Goal: Task Accomplishment & Management: Use online tool/utility

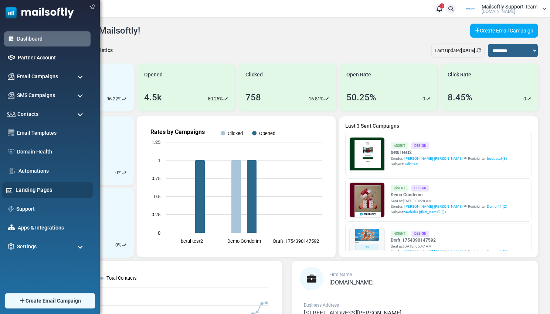
click at [30, 190] on link "Landing Pages" at bounding box center [52, 190] width 73 height 8
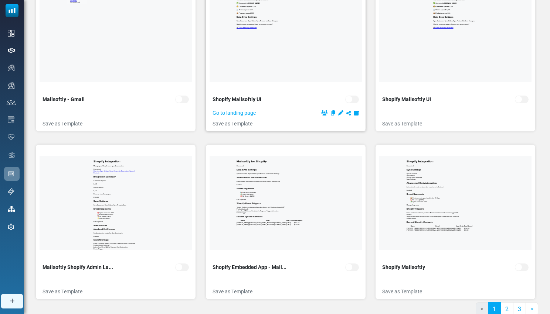
scroll to position [141, 0]
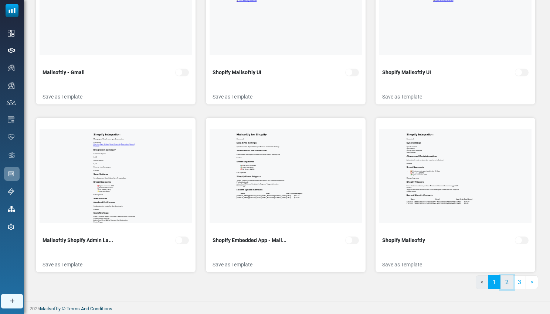
click at [510, 288] on link "2" at bounding box center [506, 283] width 13 height 14
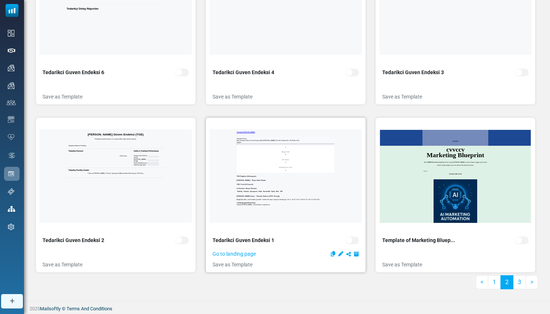
click at [339, 252] on icon at bounding box center [340, 254] width 5 height 5
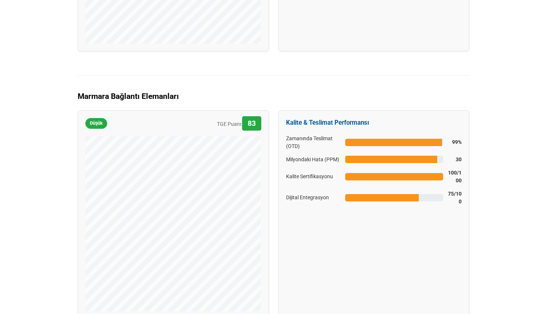
scroll to position [1610, 0]
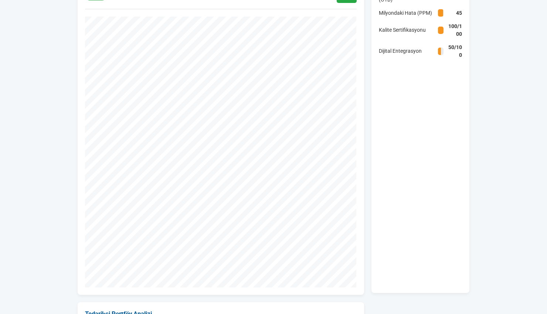
scroll to position [296, 0]
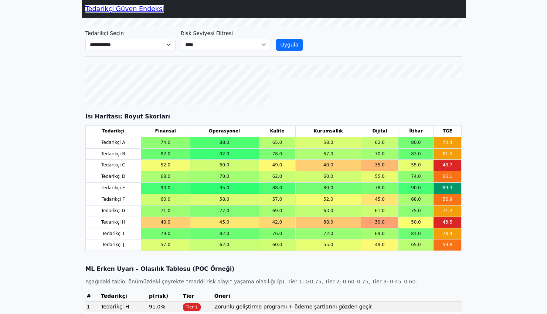
scroll to position [366, 0]
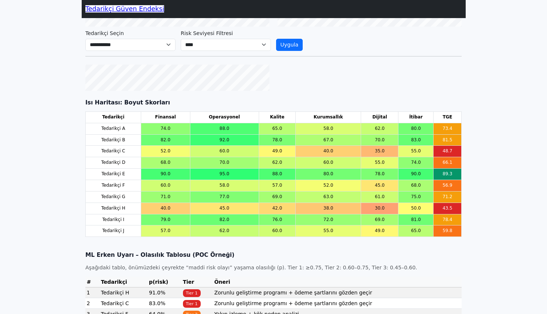
scroll to position [389, 0]
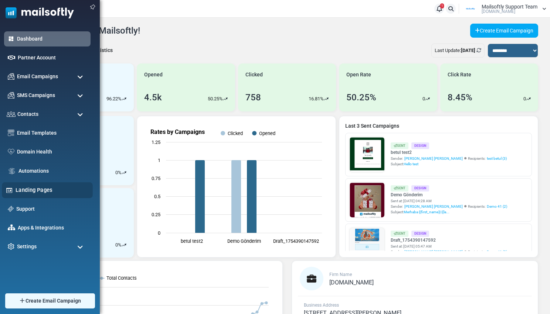
click at [29, 189] on link "Landing Pages" at bounding box center [52, 190] width 73 height 8
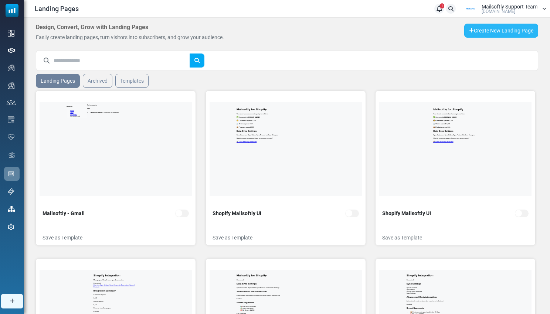
click at [496, 30] on link "Create New Landing Page" at bounding box center [501, 31] width 74 height 14
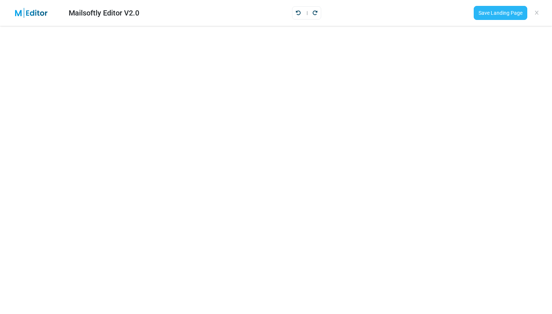
click at [493, 12] on link "Save Landing Page" at bounding box center [501, 13] width 54 height 14
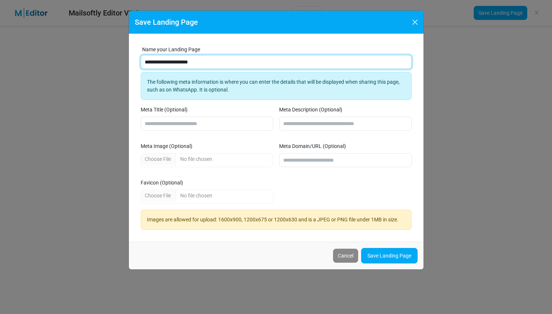
drag, startPoint x: 185, startPoint y: 63, endPoint x: 126, endPoint y: 65, distance: 59.1
click at [126, 65] on div "**********" at bounding box center [276, 157] width 552 height 314
click at [164, 60] on input "**********" at bounding box center [276, 62] width 271 height 14
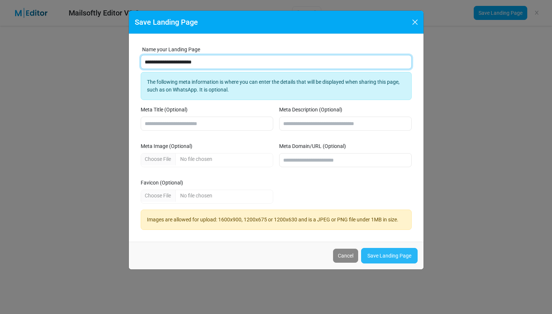
type input "**********"
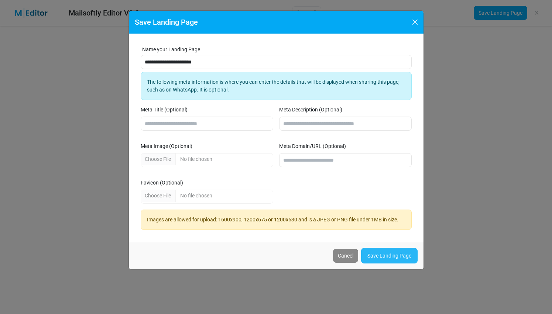
click at [391, 260] on link "Save Landing Page" at bounding box center [389, 256] width 57 height 16
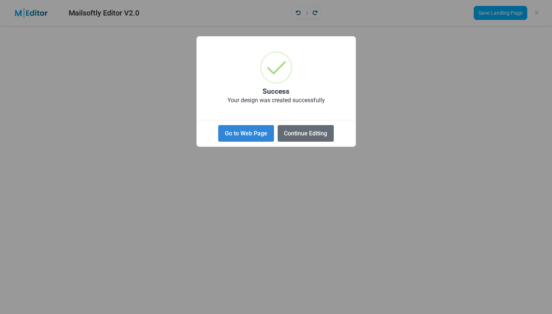
click at [314, 140] on button "Continue Editing" at bounding box center [306, 133] width 56 height 17
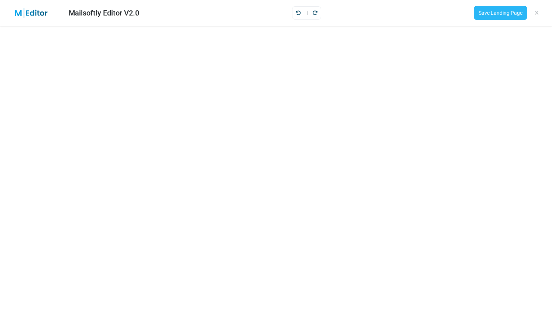
click at [483, 18] on link "Save Landing Page" at bounding box center [501, 13] width 54 height 14
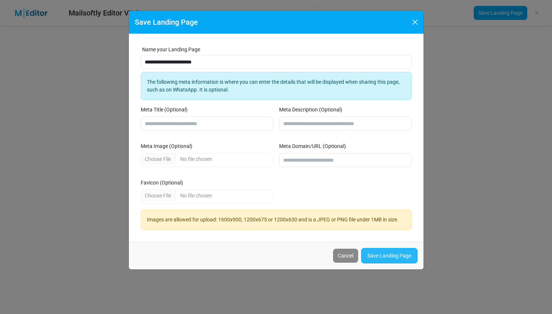
click at [384, 259] on link "Save Landing Page" at bounding box center [389, 256] width 57 height 16
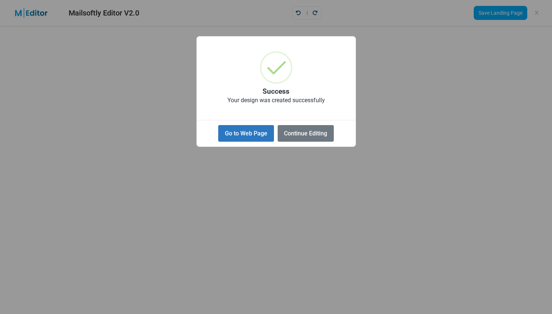
click at [247, 135] on button "Go to Web Page" at bounding box center [245, 133] width 55 height 17
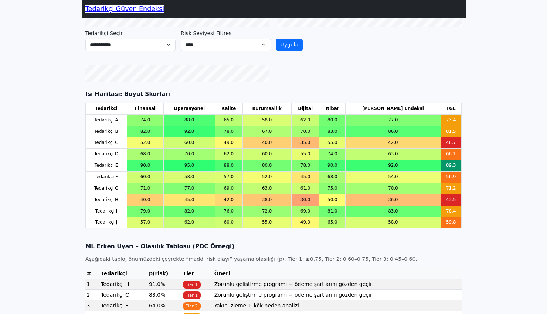
scroll to position [383, 0]
